Goal: Information Seeking & Learning: Learn about a topic

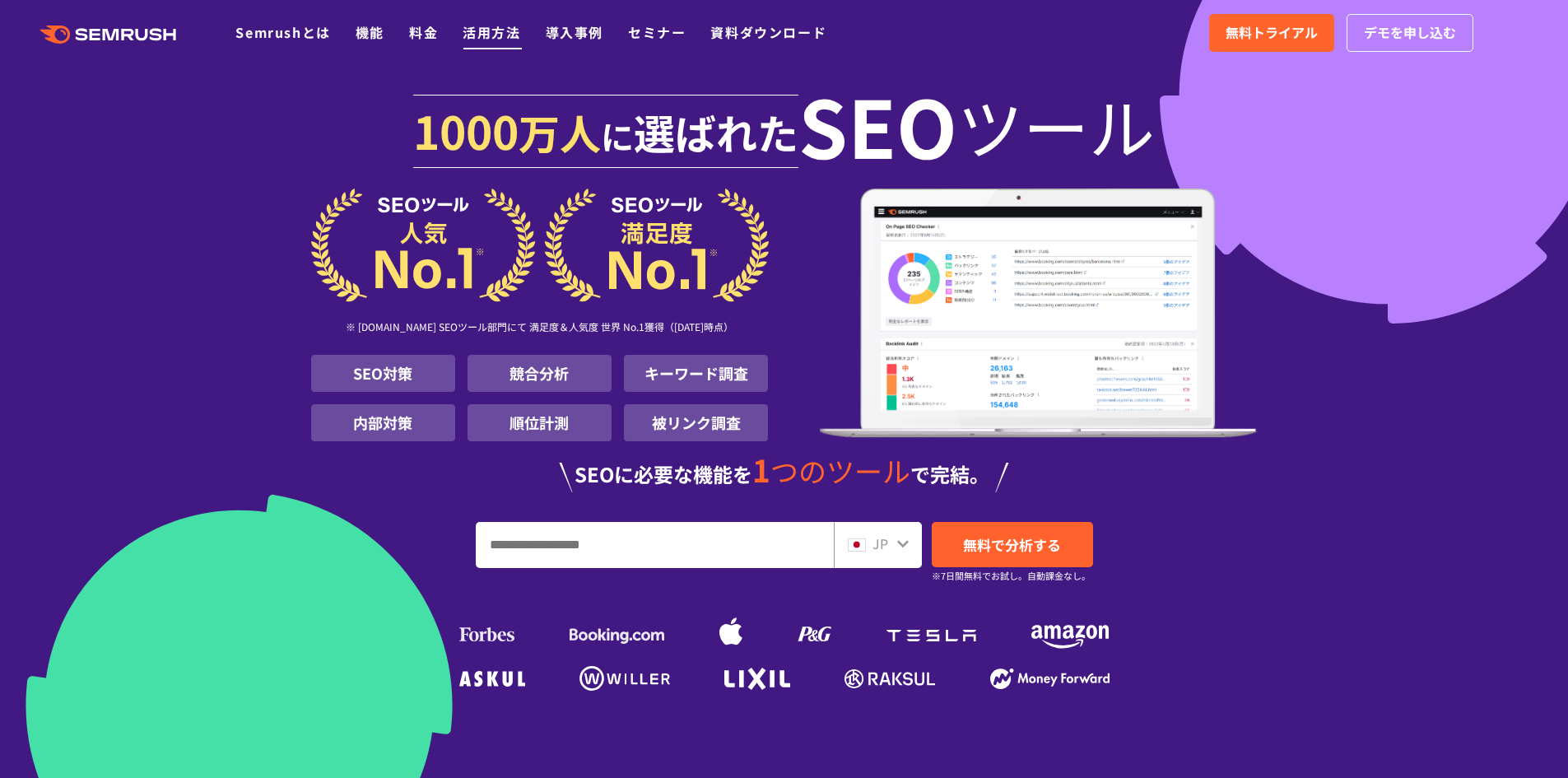
click at [503, 31] on link "活用方法" at bounding box center [492, 31] width 57 height 20
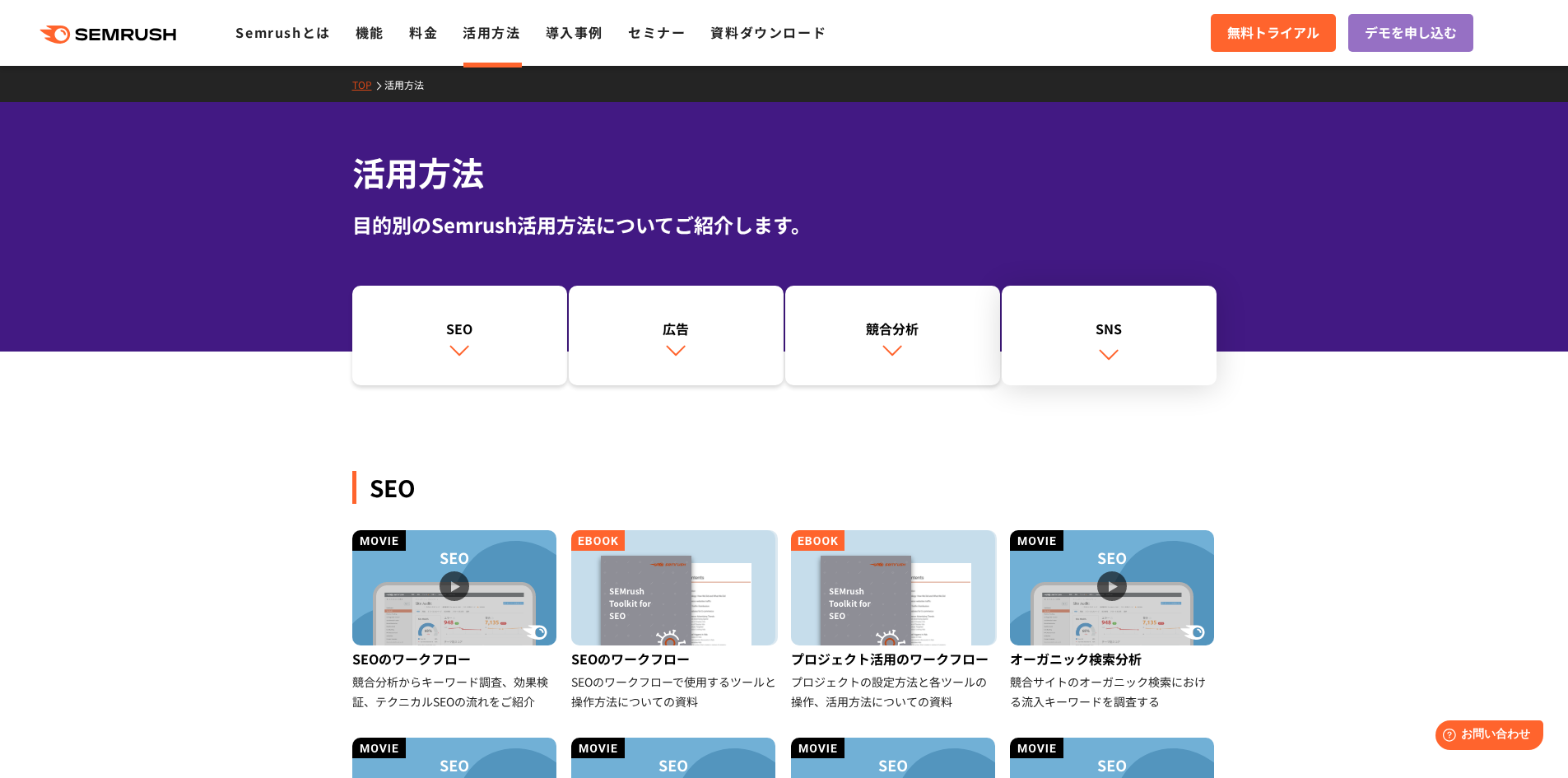
click at [1121, 341] on link "SNS" at bounding box center [1110, 335] width 215 height 100
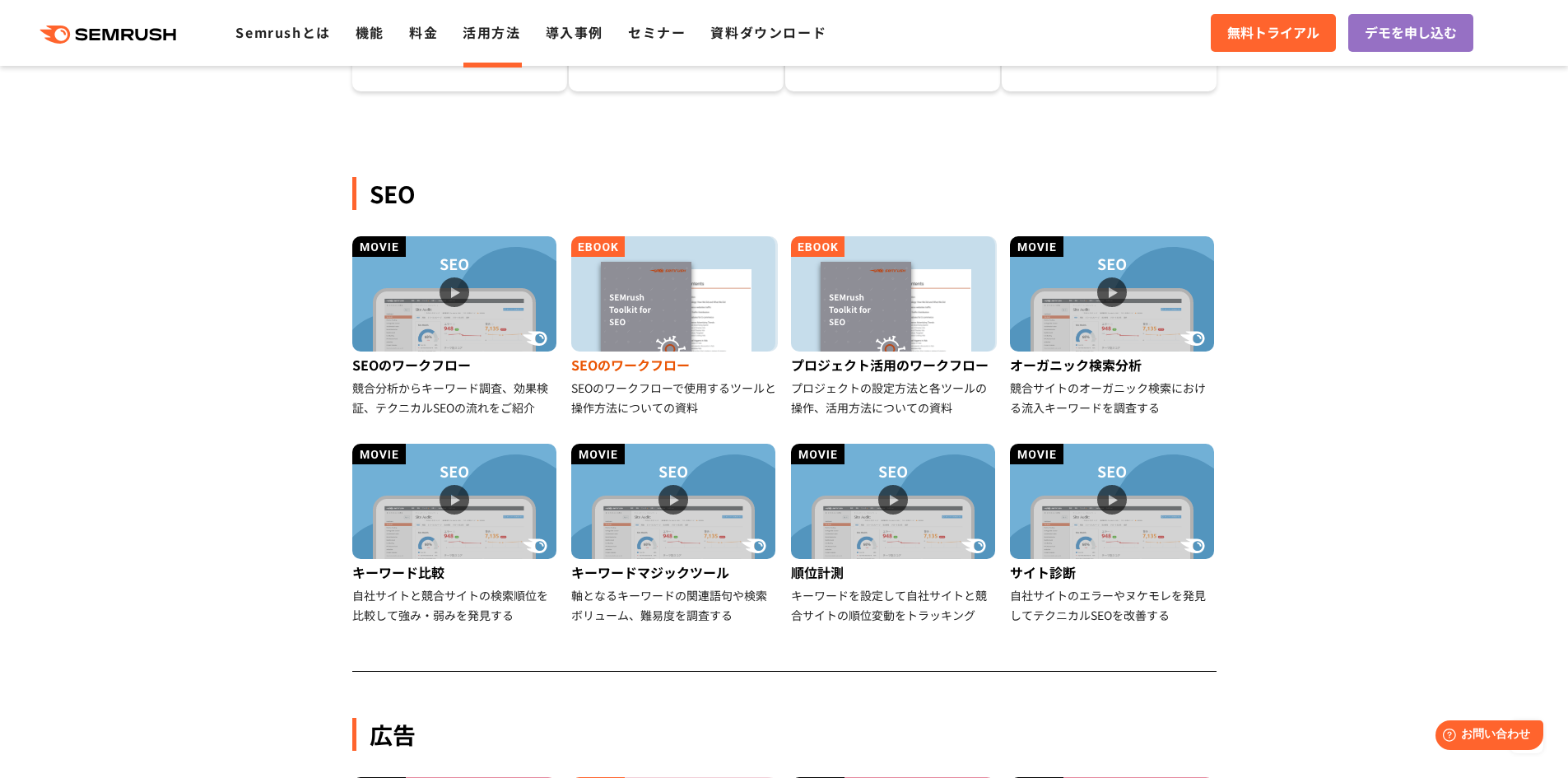
scroll to position [285, 0]
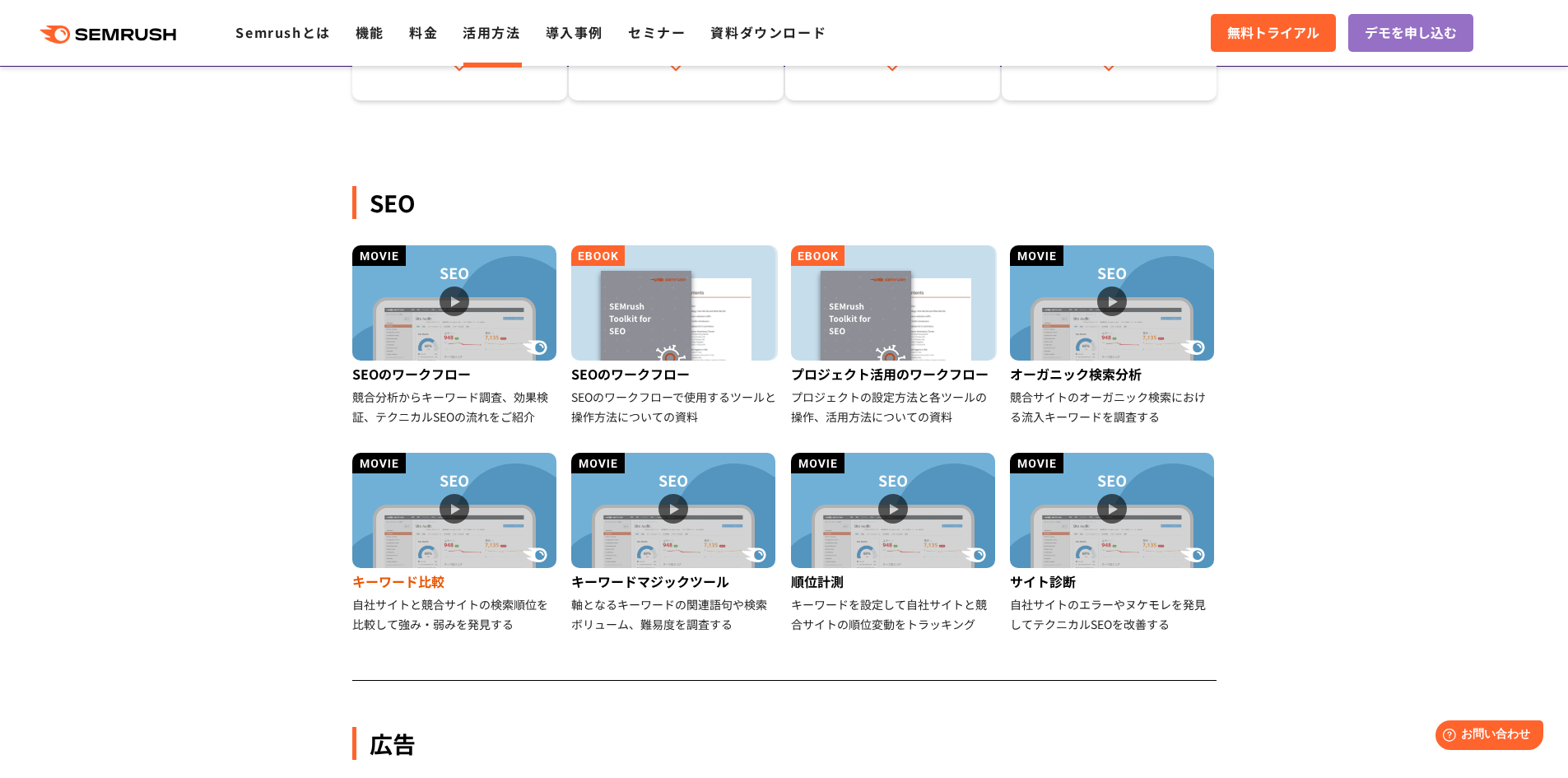
click at [448, 495] on img at bounding box center [454, 509] width 204 height 115
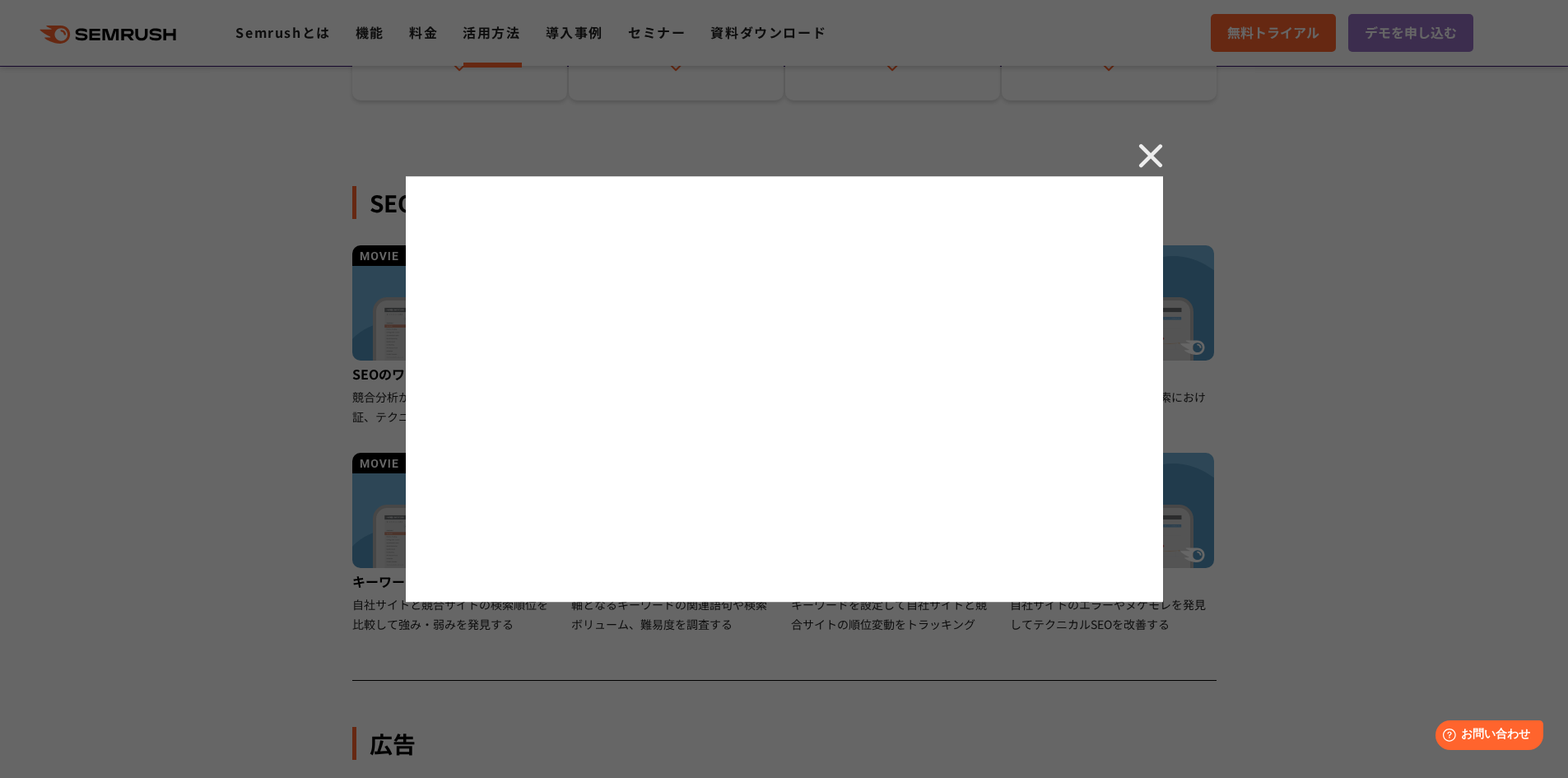
click at [311, 589] on div at bounding box center [784, 389] width 1568 height 778
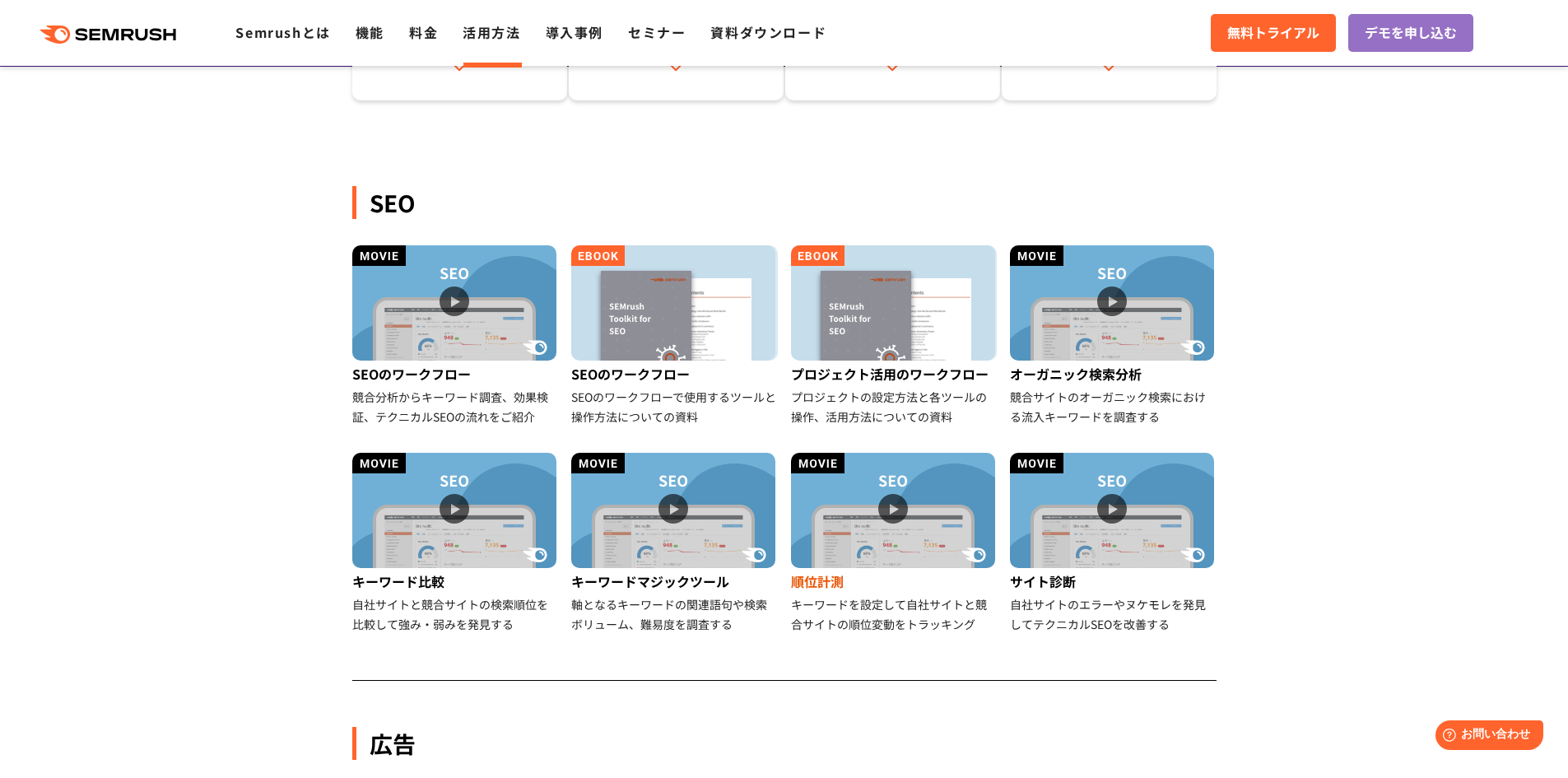
click at [873, 559] on img at bounding box center [893, 509] width 204 height 115
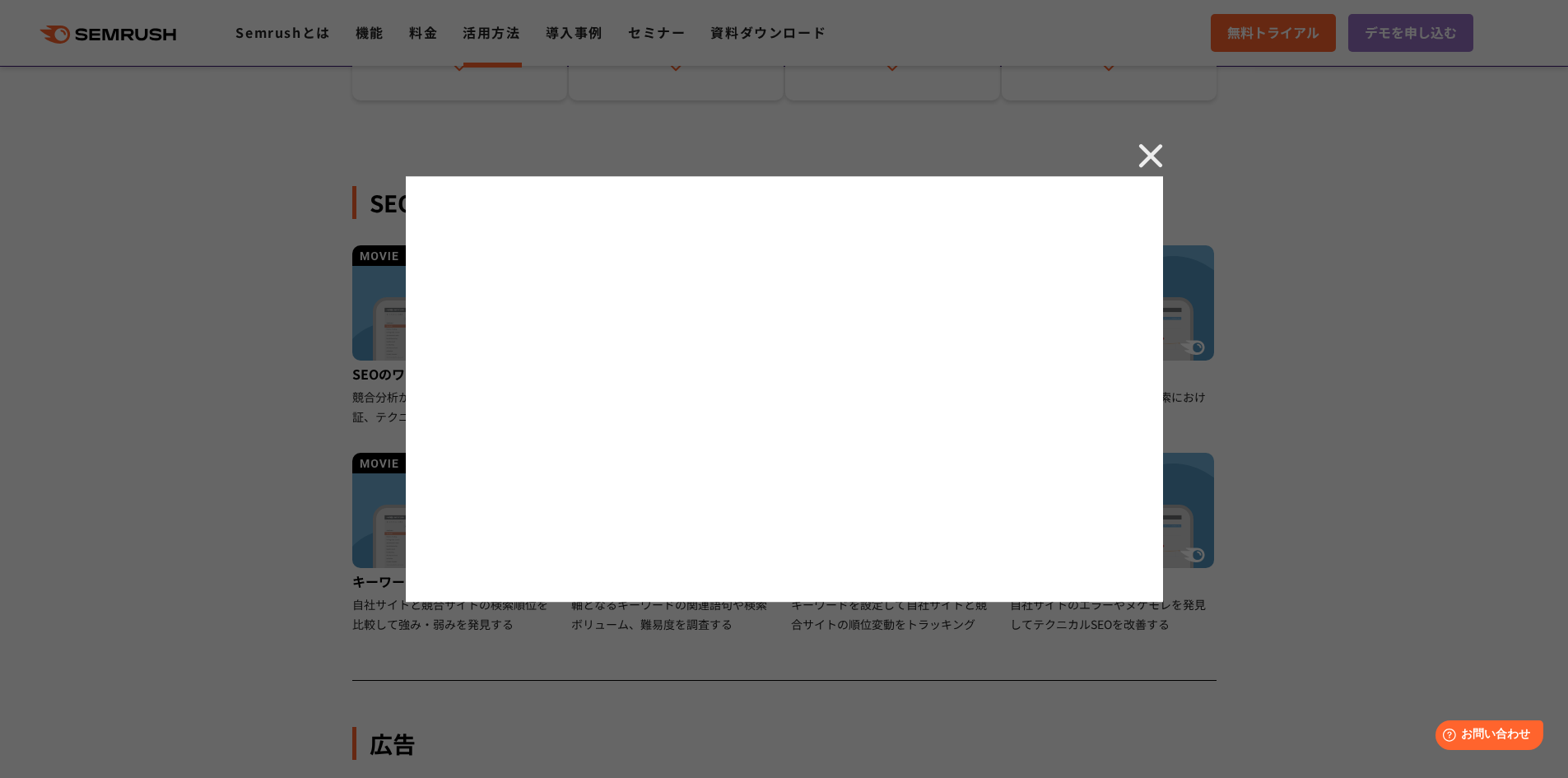
click at [1154, 156] on img at bounding box center [1151, 155] width 25 height 25
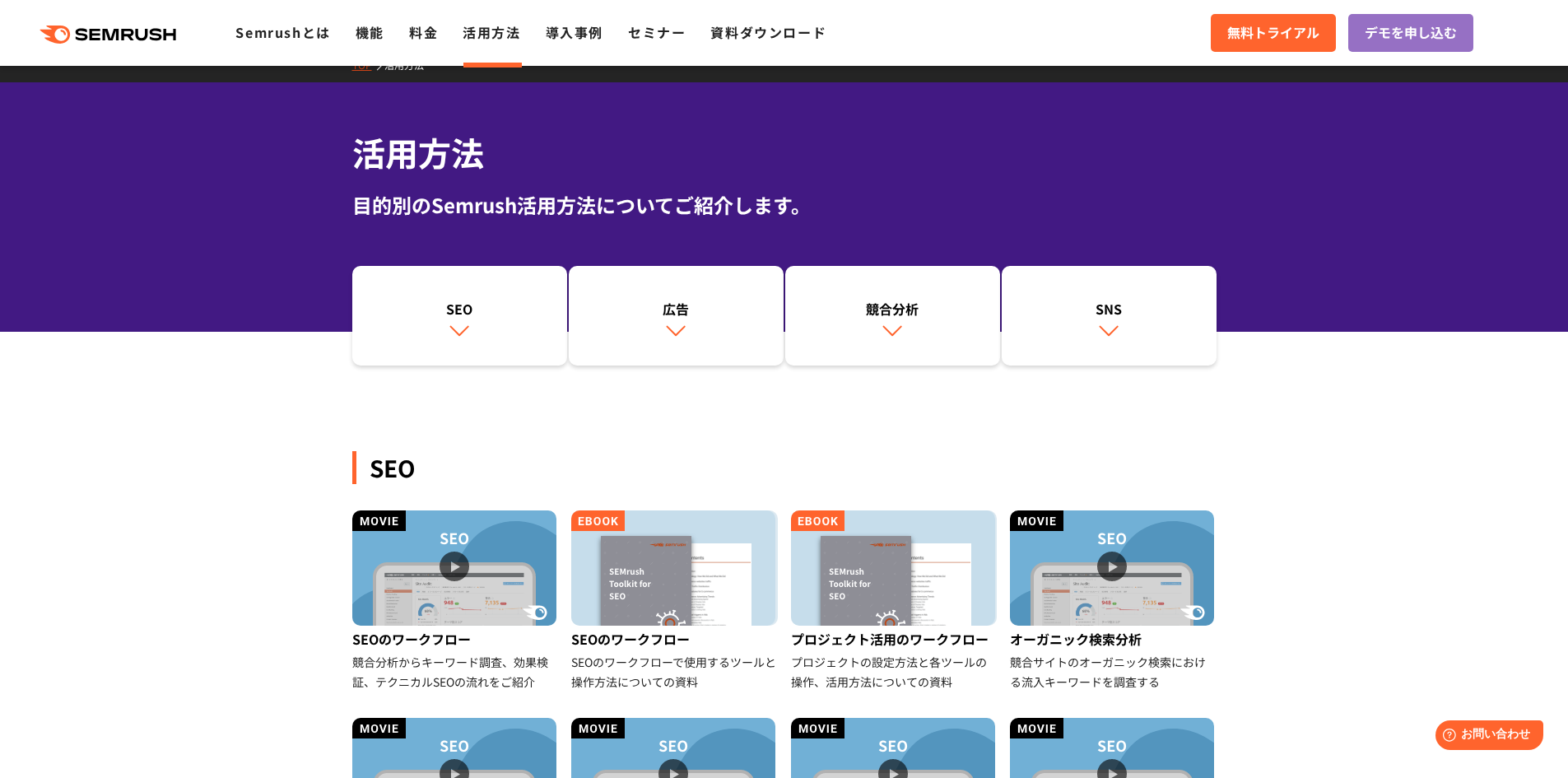
scroll to position [0, 0]
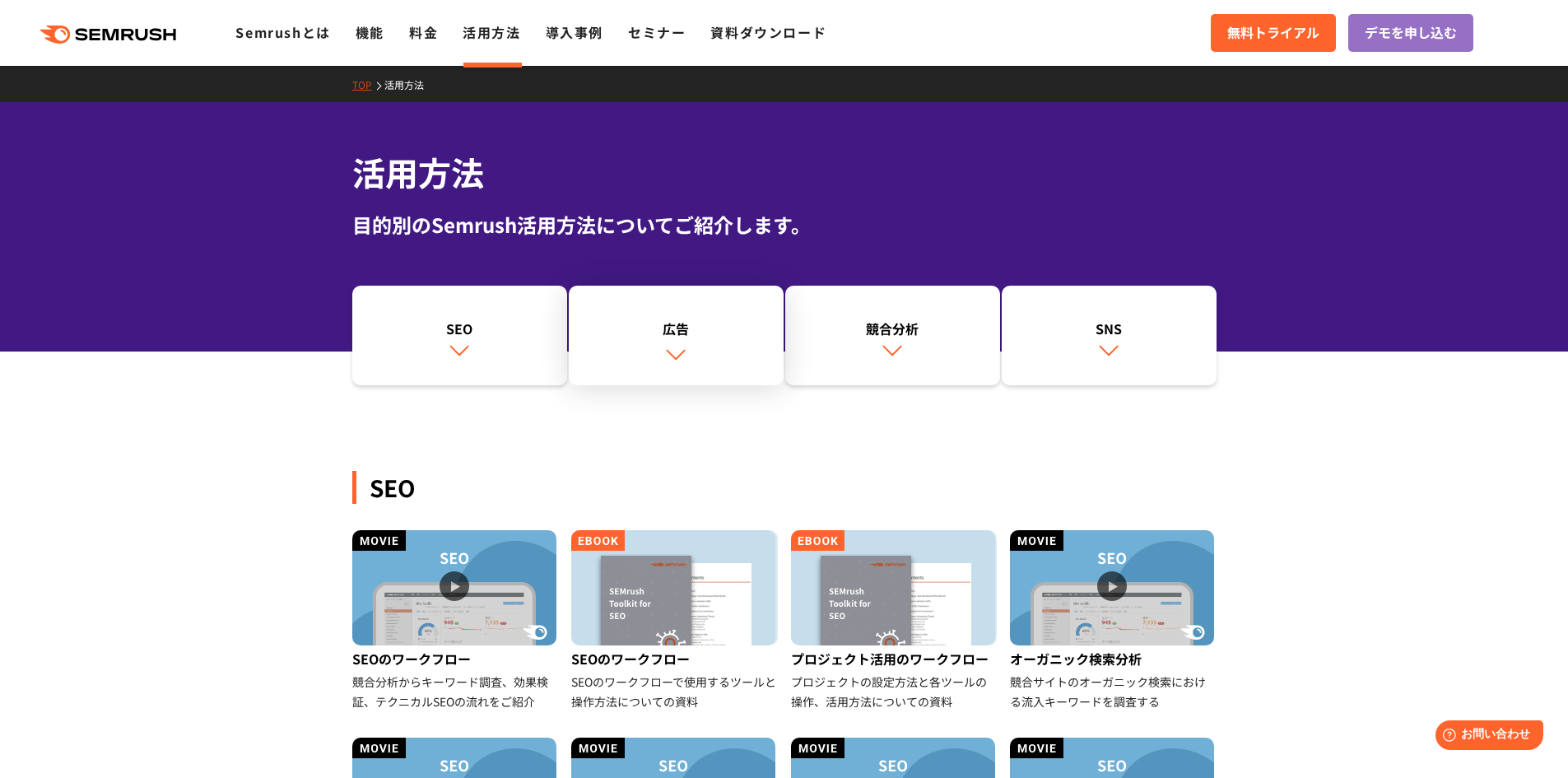
click at [710, 357] on link "広告" at bounding box center [676, 335] width 215 height 100
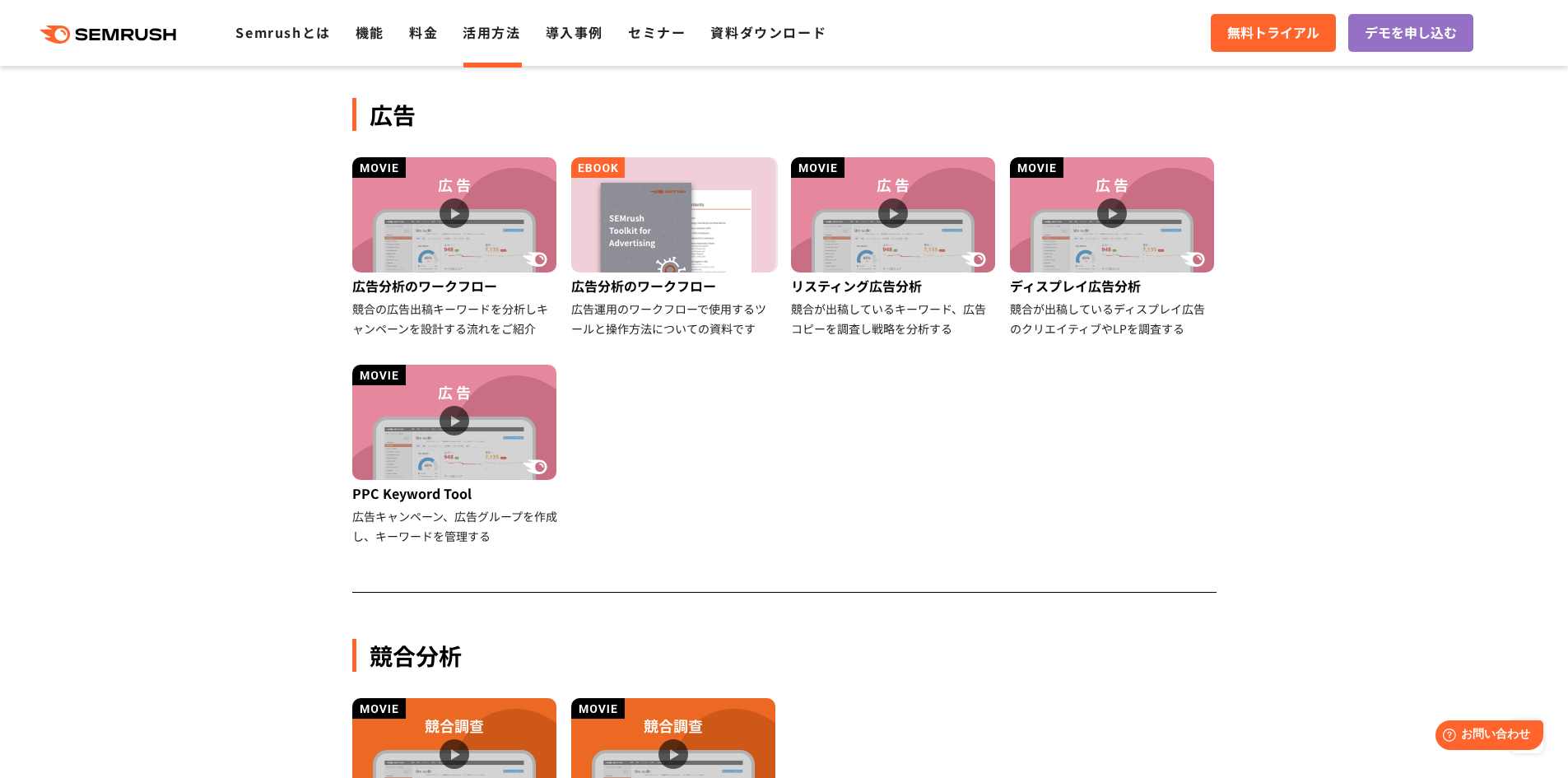
scroll to position [919, 0]
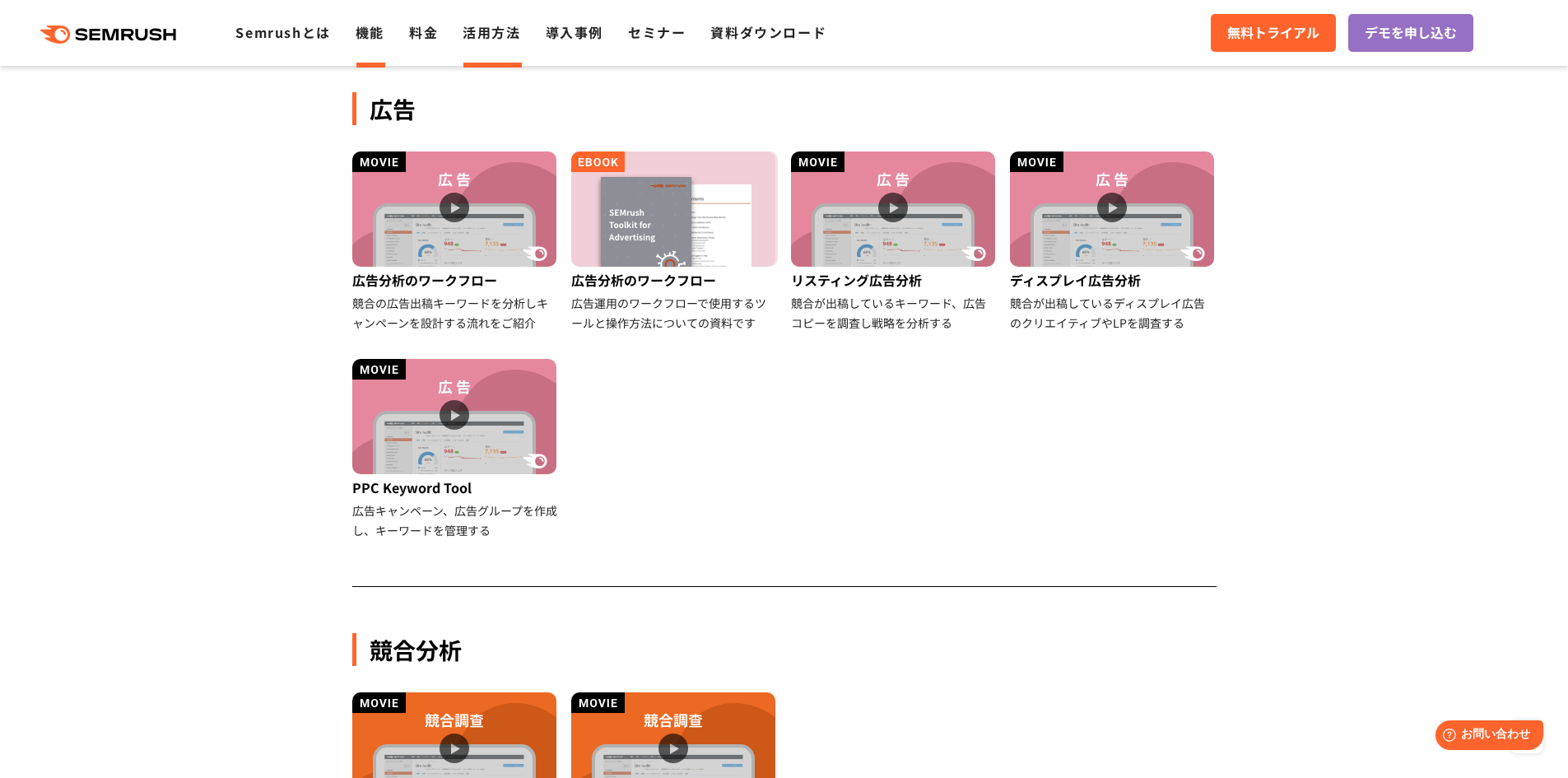
click at [372, 37] on link "機能" at bounding box center [370, 31] width 29 height 20
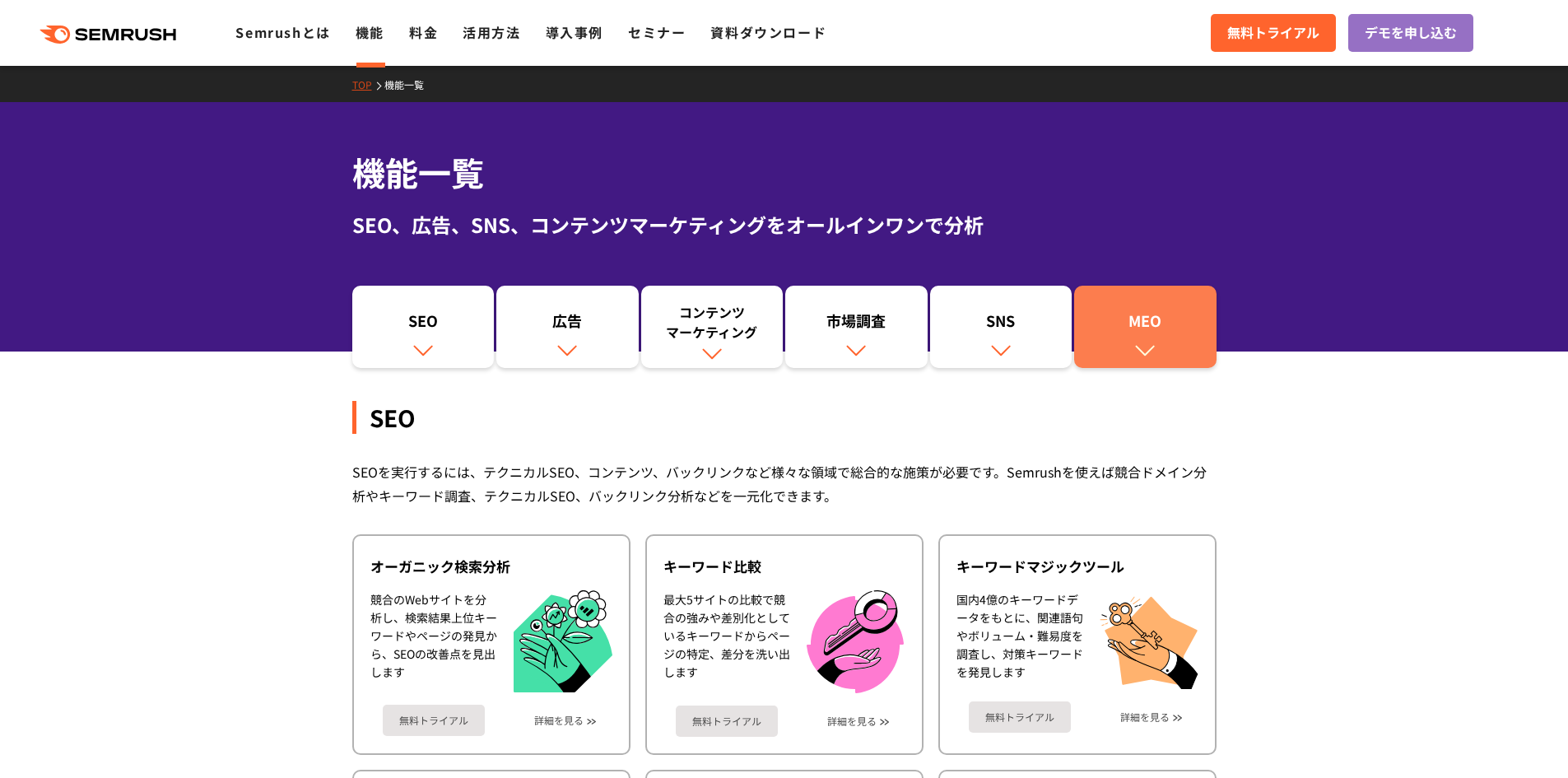
click at [1120, 342] on link "MEO" at bounding box center [1145, 327] width 142 height 82
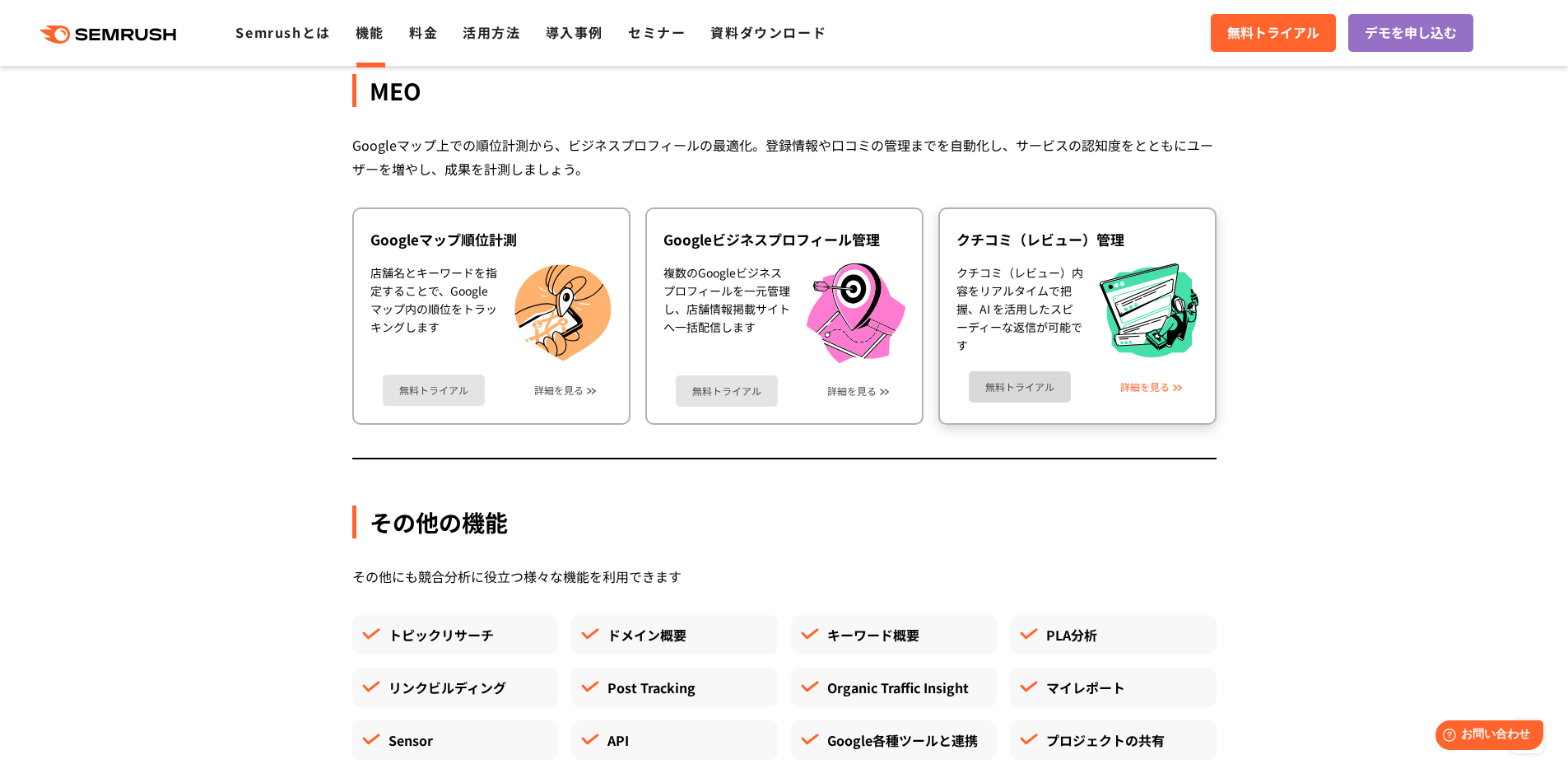
click at [1129, 391] on link "詳細を見る" at bounding box center [1145, 387] width 50 height 11
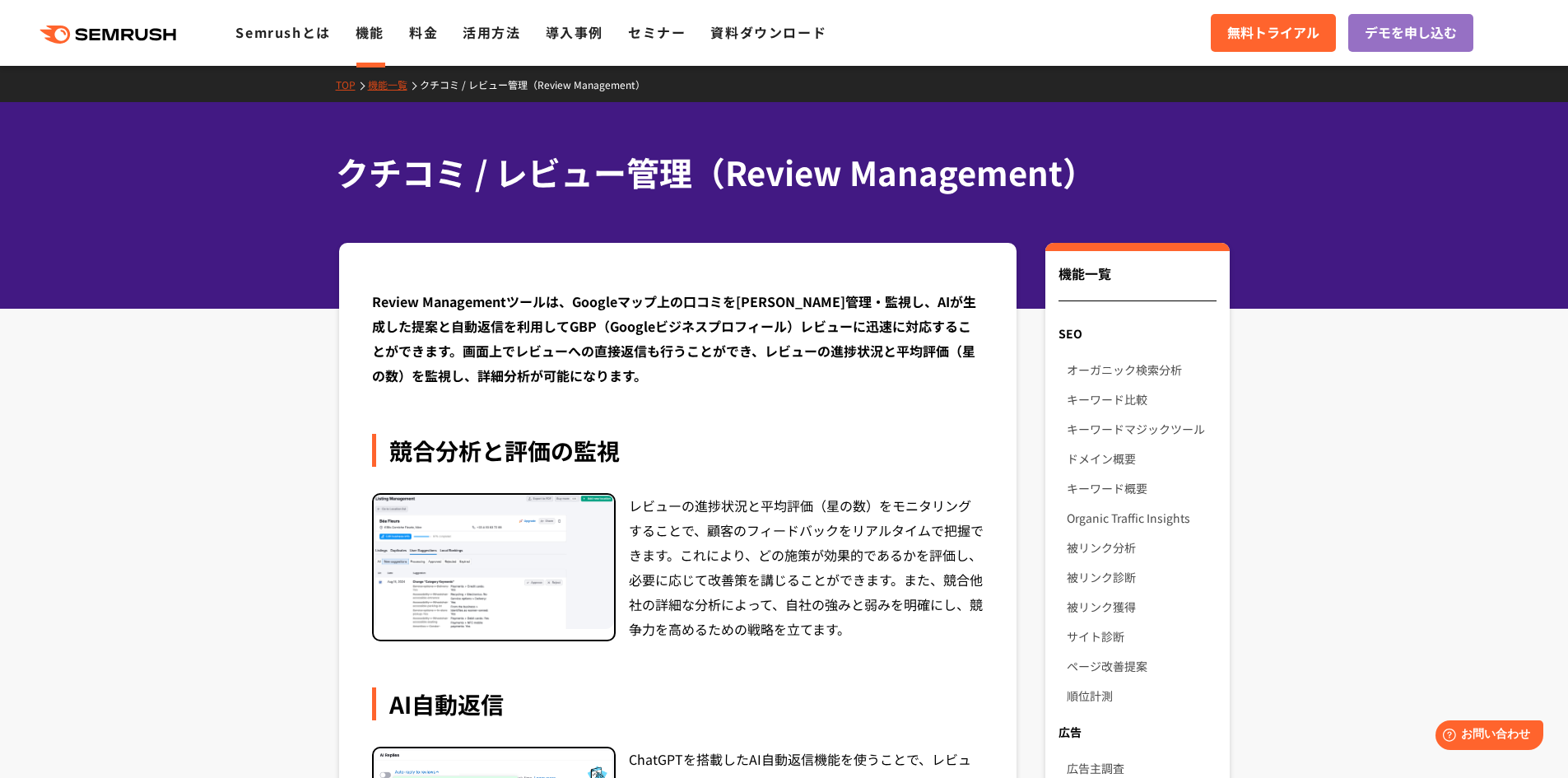
click at [364, 30] on link "機能" at bounding box center [370, 31] width 29 height 20
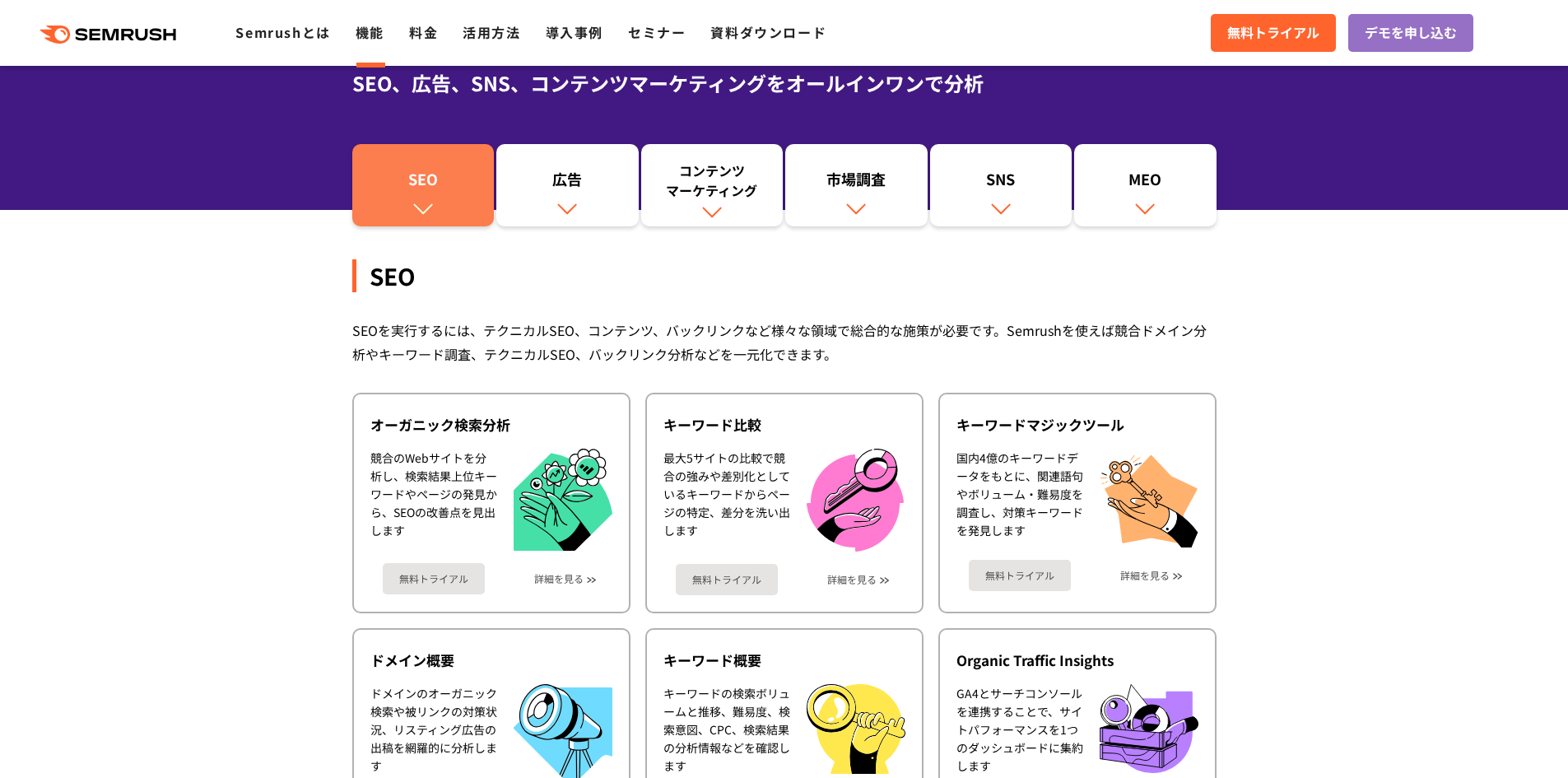
scroll to position [274, 0]
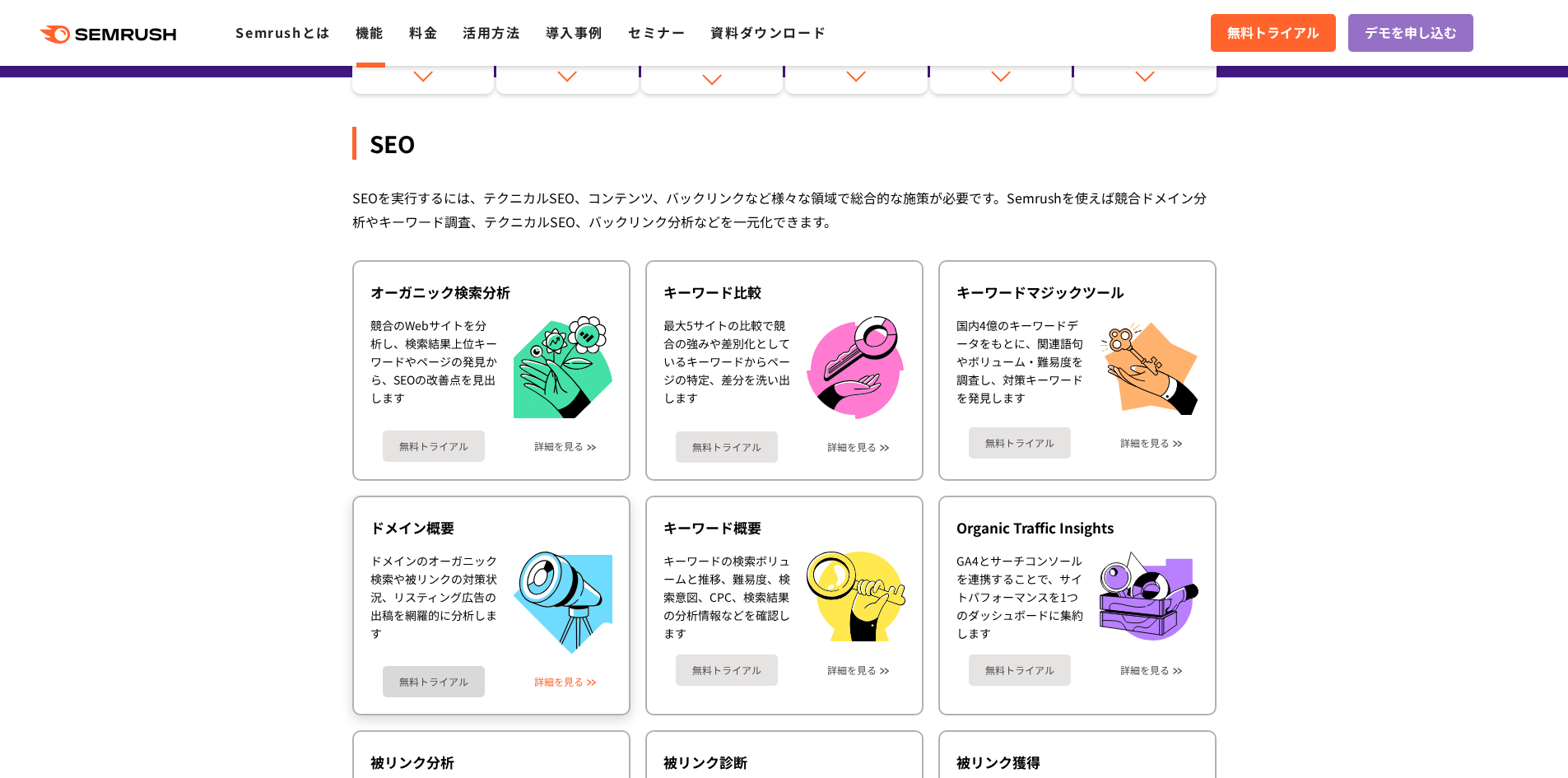
click at [560, 675] on link "詳細を見る" at bounding box center [559, 681] width 50 height 11
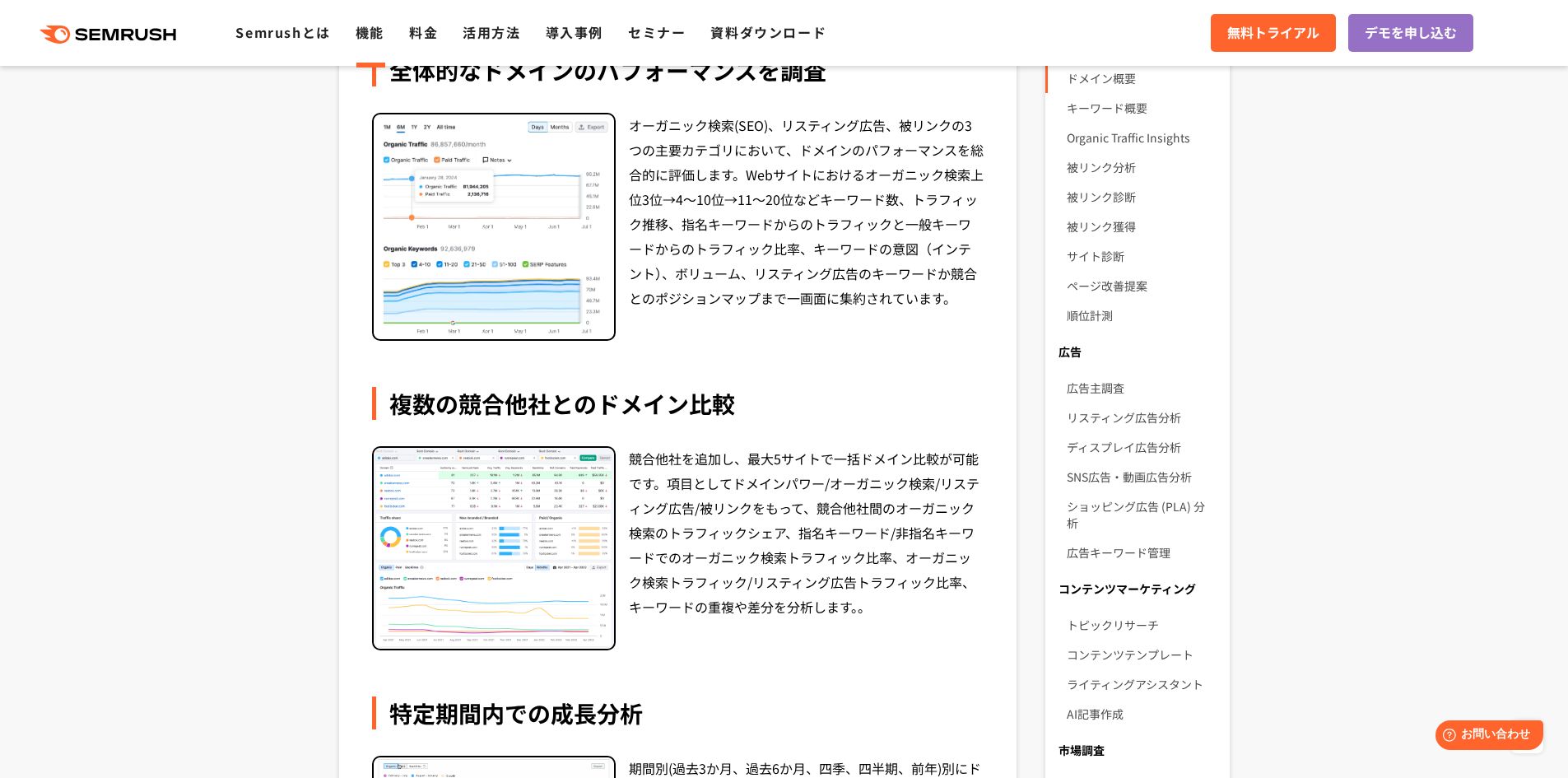
scroll to position [137, 0]
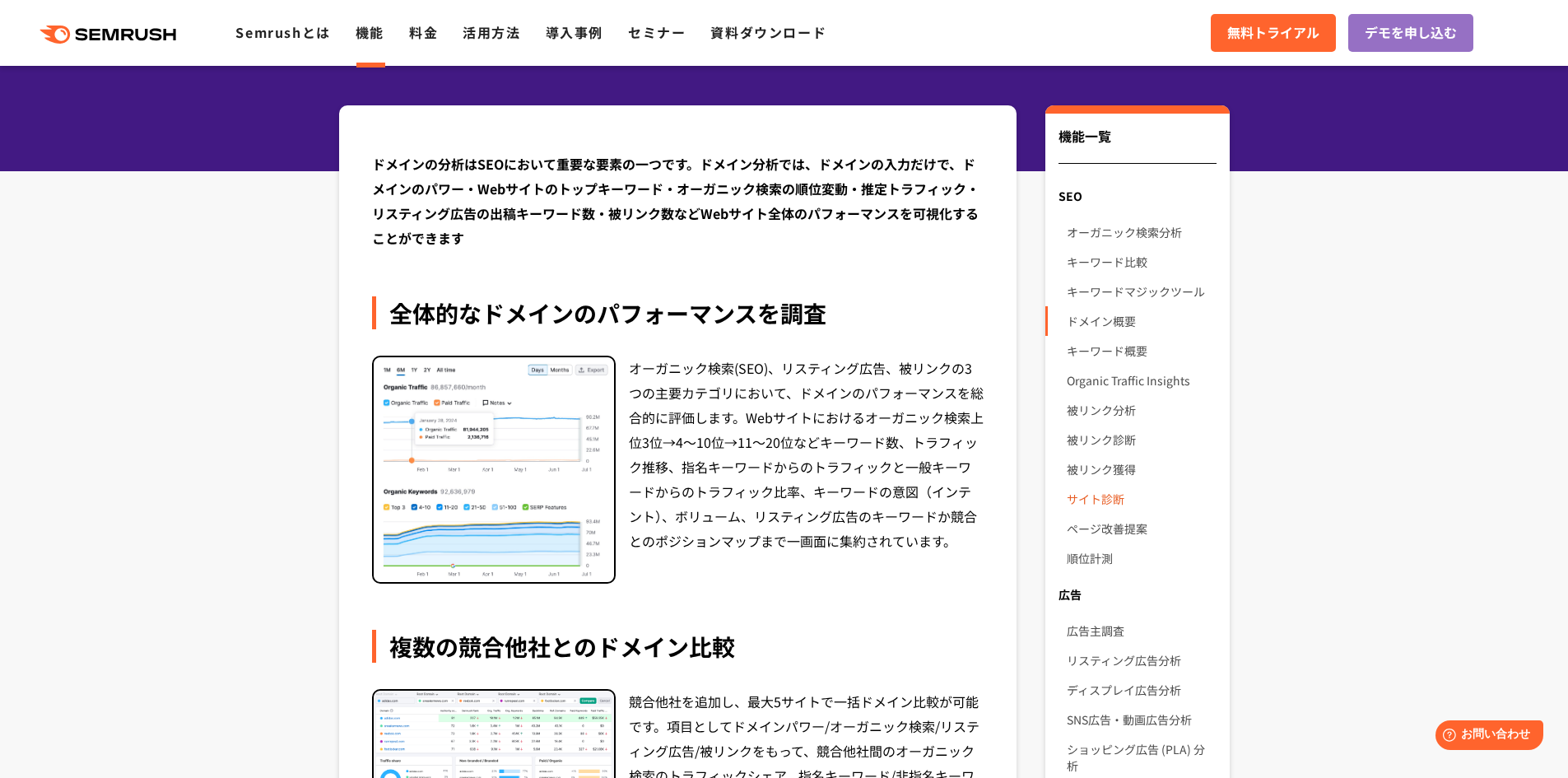
click at [1104, 497] on link "サイト診断" at bounding box center [1141, 498] width 149 height 30
